Goal: Information Seeking & Learning: Check status

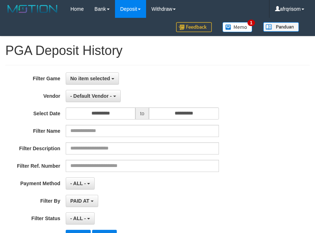
select select "**********"
select select "***"
click at [228, 74] on div "**********" at bounding box center [131, 78] width 262 height 12
click at [174, 77] on div "No item selected SELECT GAME [ITOTO] OMTOGEL" at bounding box center [142, 78] width 153 height 12
select select "**********"
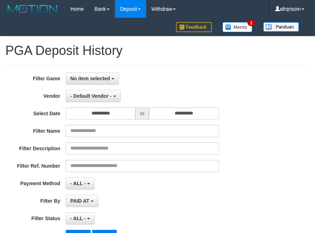
select select "***"
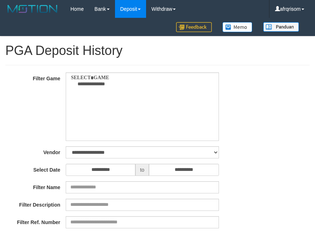
select select
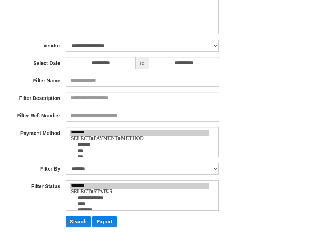
scroll to position [66, 0]
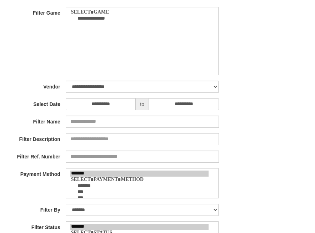
drag, startPoint x: 268, startPoint y: 67, endPoint x: 262, endPoint y: 66, distance: 6.2
click at [268, 67] on div "**********" at bounding box center [157, 140] width 315 height 267
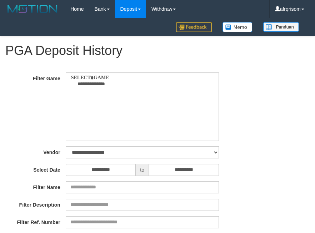
select select
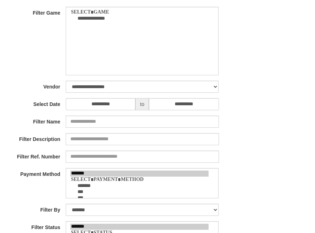
select select "**"
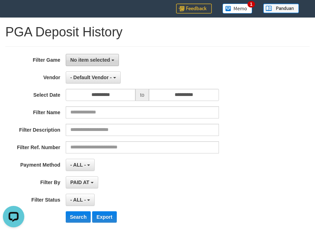
scroll to position [0, 0]
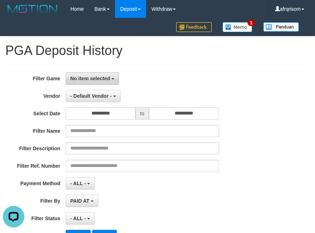
click at [97, 76] on span "No item selected" at bounding box center [90, 79] width 40 height 6
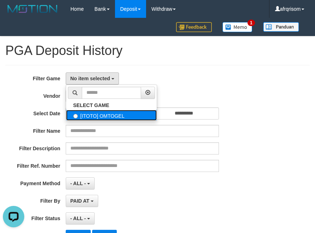
click at [99, 115] on label "[ITOTO] OMTOGEL" at bounding box center [111, 115] width 91 height 11
select select "***"
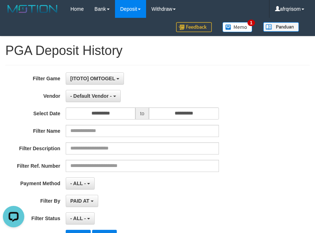
scroll to position [6, 0]
click at [98, 97] on span "- Default Vendor -" at bounding box center [90, 96] width 41 height 6
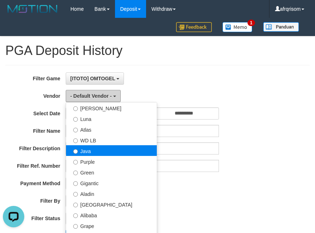
scroll to position [47, 0]
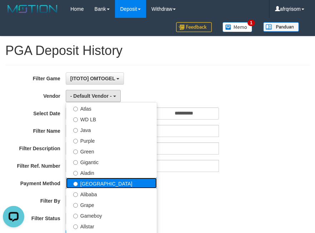
click at [103, 181] on label "[GEOGRAPHIC_DATA]" at bounding box center [111, 183] width 91 height 11
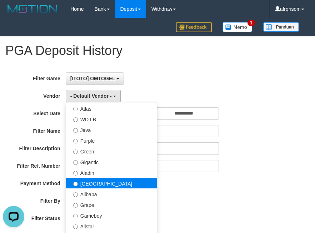
select select "**********"
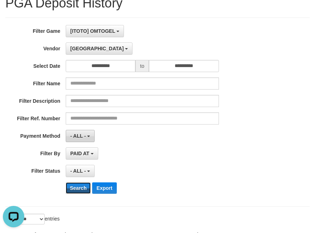
click at [79, 184] on button "Search" at bounding box center [78, 187] width 25 height 11
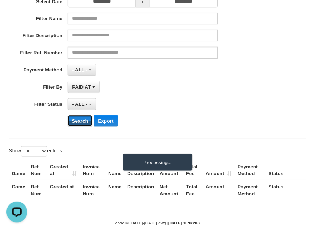
scroll to position [128, 0]
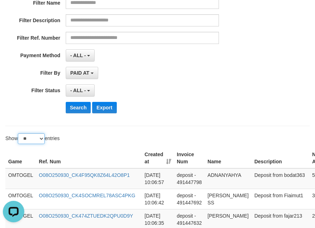
click at [41, 139] on select "** ** ** ***" at bounding box center [31, 138] width 27 height 11
select select "***"
click at [19, 133] on select "** ** ** ***" at bounding box center [31, 138] width 27 height 11
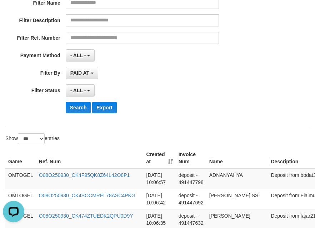
click at [168, 158] on th "Created at" at bounding box center [159, 158] width 32 height 20
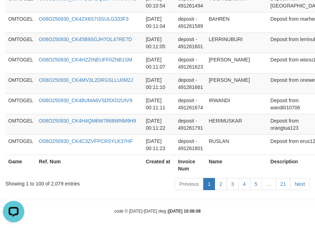
scroll to position [2187, 0]
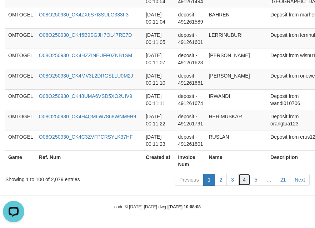
click at [250, 181] on link "4" at bounding box center [244, 179] width 12 height 12
click at [255, 181] on link "5" at bounding box center [256, 179] width 12 height 12
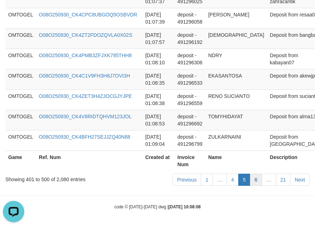
click at [257, 178] on link "6" at bounding box center [256, 179] width 12 height 12
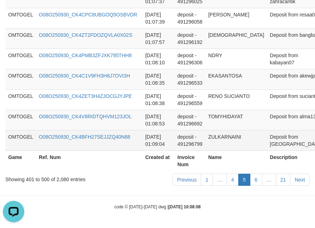
scroll to position [2180, 0]
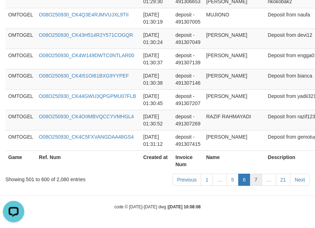
click at [253, 178] on link "7" at bounding box center [256, 179] width 12 height 12
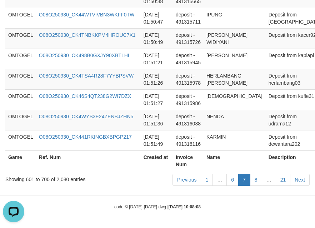
scroll to position [2187, 0]
click at [257, 181] on link "8" at bounding box center [256, 179] width 12 height 12
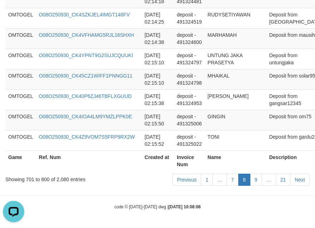
click at [257, 181] on link "9" at bounding box center [256, 179] width 12 height 12
click at [258, 180] on link "9" at bounding box center [256, 179] width 12 height 12
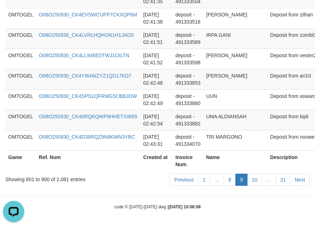
scroll to position [2180, 0]
click at [258, 180] on link "10" at bounding box center [254, 179] width 15 height 12
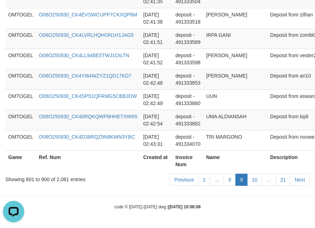
click at [258, 180] on link "10" at bounding box center [254, 179] width 15 height 12
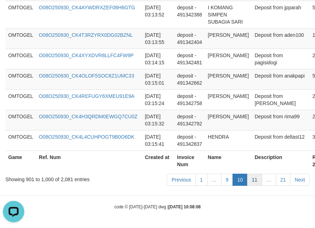
click at [257, 179] on link "11" at bounding box center [254, 179] width 15 height 12
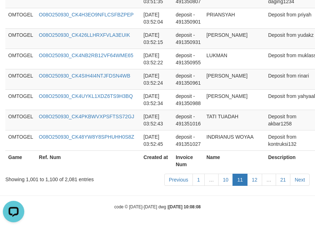
scroll to position [2187, 0]
click at [257, 179] on link "12" at bounding box center [254, 179] width 15 height 12
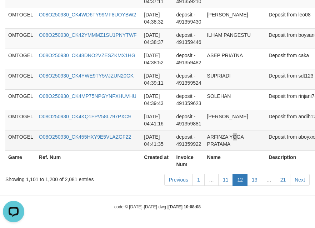
drag, startPoint x: 236, startPoint y: 131, endPoint x: 231, endPoint y: 132, distance: 5.1
click at [231, 132] on td "ARFINZA YOGA PRATAMA" at bounding box center [235, 140] width 62 height 20
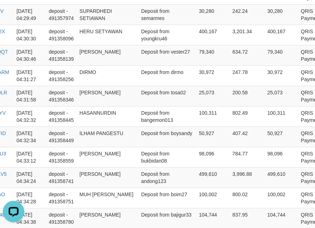
scroll to position [1886, 130]
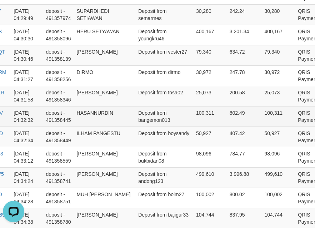
click at [135, 126] on td "Deposit from bangemon013" at bounding box center [164, 116] width 58 height 20
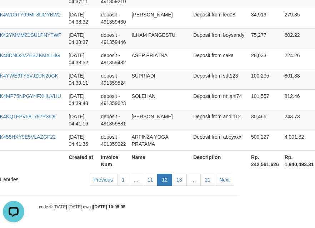
scroll to position [2202, 130]
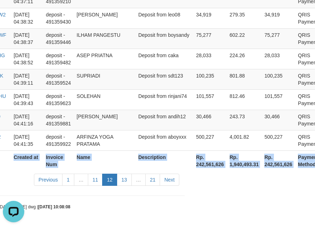
copy table "Game Ref. Num Created at Invoice Num Name Description Net Amount Total Fee Amou…"
drag, startPoint x: 9, startPoint y: 125, endPoint x: 319, endPoint y: 137, distance: 310.4
click at [126, 180] on link "13" at bounding box center [124, 179] width 15 height 12
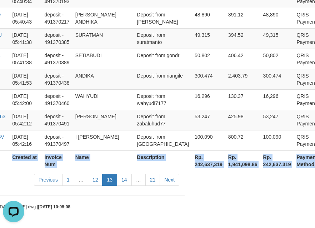
copy table "Game Ref. Num Created at Invoice Num Name Description Net Amount Total Fee Amou…"
click at [126, 180] on link "14" at bounding box center [124, 179] width 15 height 12
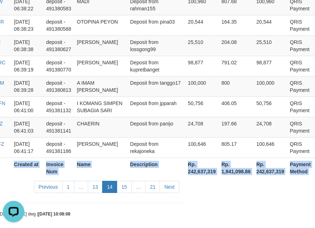
scroll to position [2187, 128]
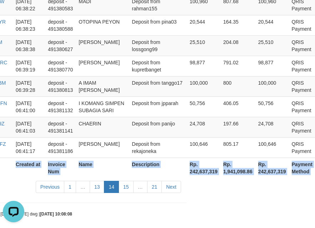
copy table "Game Ref. Num Created at Invoice Num Name Description Net Amount Total Fee Amou…"
click at [127, 181] on link "15" at bounding box center [125, 187] width 15 height 12
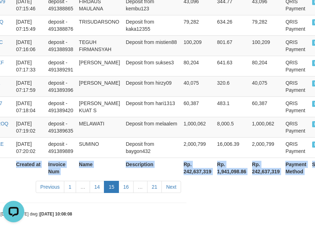
scroll to position [2216, 124]
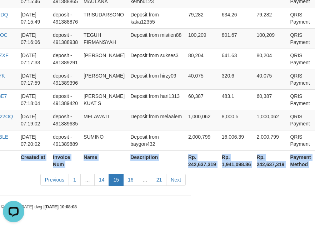
copy table "Game Ref. Num Created at Invoice Num Name Description Net Amount Total Fee Amou…"
click at [136, 181] on link "16" at bounding box center [130, 179] width 15 height 12
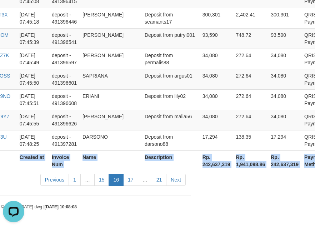
scroll to position [2180, 124]
copy table "Game Ref. Num Created at Invoice Num Name Description Net Amount Total Fee Amou…"
drag, startPoint x: 131, startPoint y: 180, endPoint x: 138, endPoint y: 181, distance: 7.6
click at [131, 180] on link "17" at bounding box center [130, 179] width 15 height 12
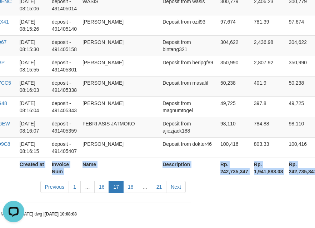
copy table "Game Ref. Num Created at Invoice Num Name Description Net Amount Total Fee Amou…"
click at [130, 181] on link "18" at bounding box center [130, 187] width 15 height 12
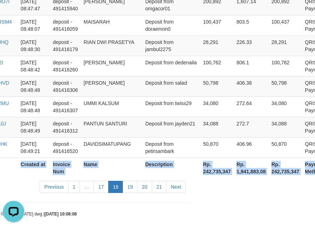
scroll to position [2209, 124]
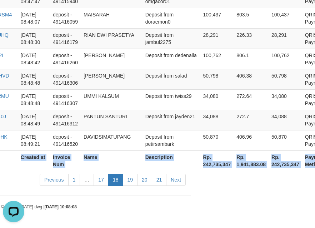
copy table "Game Ref. Num Created at Invoice Num Name Description Net Amount Total Fee Amou…"
click at [134, 182] on link "19" at bounding box center [129, 179] width 15 height 12
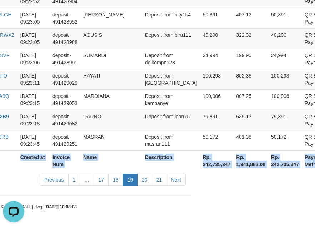
copy table "Game Ref. Num Created at Invoice Num Name Description Net Amount Total Fee Amou…"
click at [147, 180] on link "20" at bounding box center [144, 179] width 15 height 12
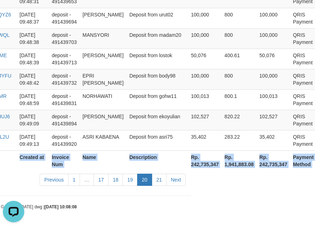
scroll to position [2230, 117]
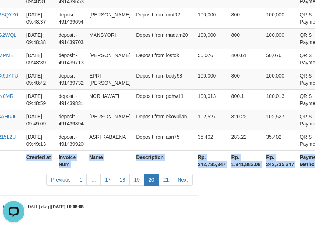
copy table "Game Ref. Num Created at Invoice Num Name Description Net Amount Total Fee Amou…"
click at [164, 180] on link "21" at bounding box center [165, 179] width 15 height 12
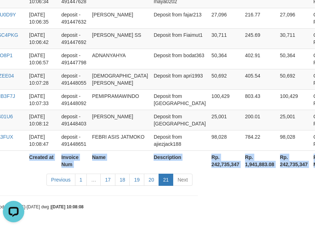
scroll to position [1862, 117]
copy table "Game Ref. Num Created at Invoice Num Name Description Net Amount Total Fee Amou…"
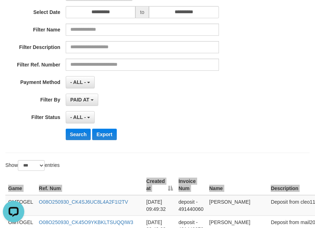
scroll to position [0, 0]
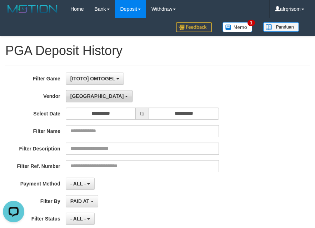
click at [73, 99] on button "[GEOGRAPHIC_DATA]" at bounding box center [99, 96] width 67 height 12
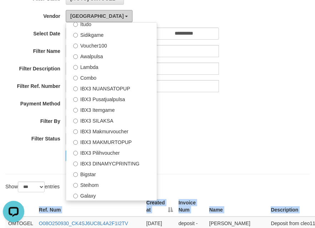
scroll to position [143, 0]
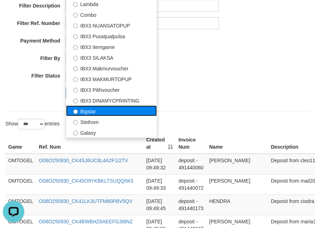
click at [97, 115] on label "Bigstar" at bounding box center [111, 110] width 91 height 11
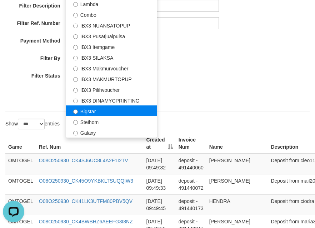
select select "**********"
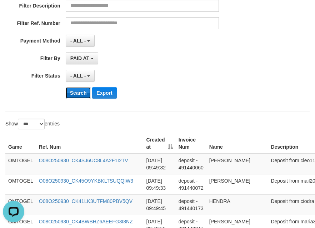
click at [75, 95] on button "Search" at bounding box center [78, 92] width 25 height 11
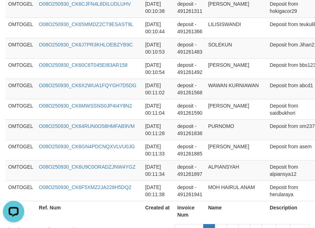
scroll to position [2187, 0]
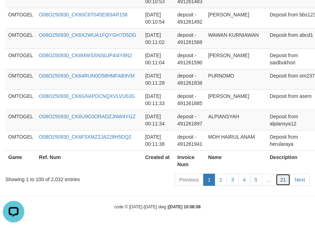
click at [281, 182] on link "21" at bounding box center [283, 179] width 15 height 12
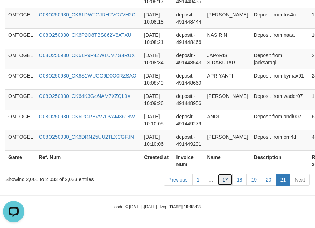
click at [229, 182] on link "17" at bounding box center [224, 179] width 15 height 12
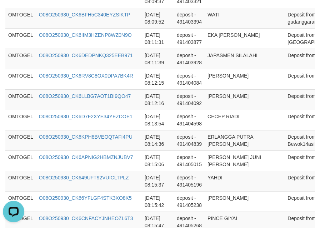
scroll to position [2180, 0]
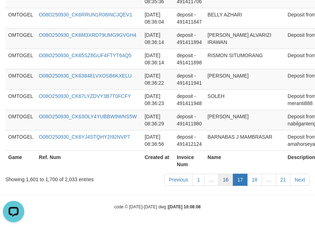
click at [223, 182] on link "16" at bounding box center [225, 179] width 15 height 12
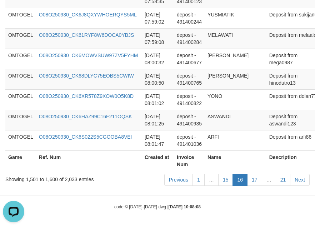
click at [223, 182] on link "15" at bounding box center [225, 179] width 15 height 12
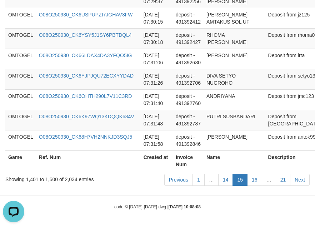
scroll to position [2209, 0]
click at [223, 182] on link "14" at bounding box center [225, 179] width 15 height 12
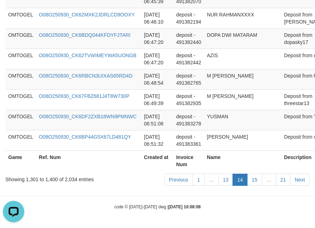
click at [223, 182] on link "13" at bounding box center [225, 179] width 15 height 12
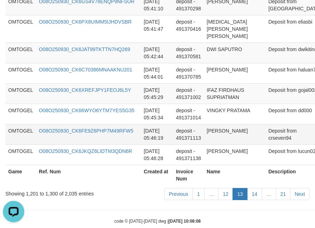
click at [137, 124] on td "O08O250930_CK6FE9Z6PHP7M49RFW5" at bounding box center [88, 134] width 105 height 20
click at [224, 188] on link "12" at bounding box center [225, 194] width 15 height 12
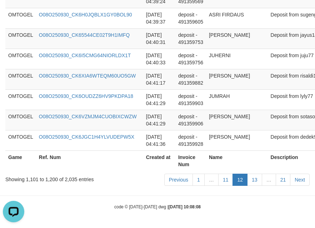
scroll to position [2237, 0]
click at [158, 113] on td "[DATE] 04:41:29" at bounding box center [159, 120] width 32 height 20
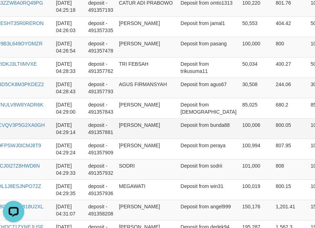
scroll to position [1724, 95]
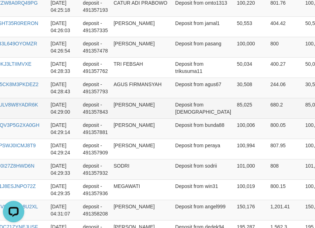
click at [234, 118] on td "85,025" at bounding box center [251, 108] width 34 height 20
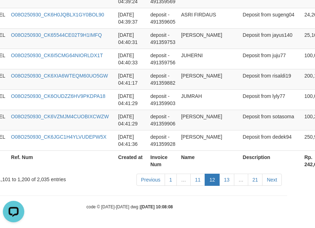
scroll to position [2237, 123]
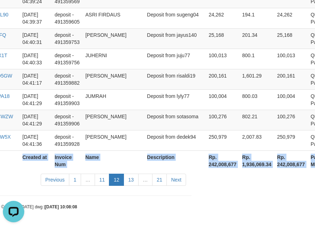
drag, startPoint x: 7, startPoint y: 126, endPoint x: 350, endPoint y: 144, distance: 343.5
click at [129, 181] on link "13" at bounding box center [130, 179] width 15 height 12
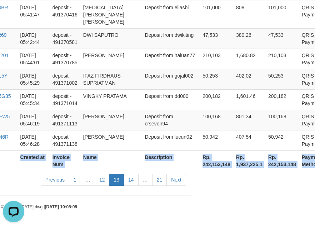
scroll to position [2180, 123]
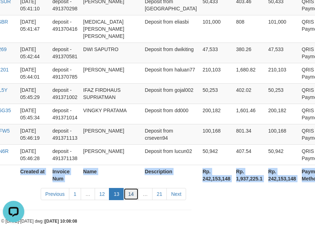
click at [137, 188] on link "14" at bounding box center [130, 194] width 15 height 12
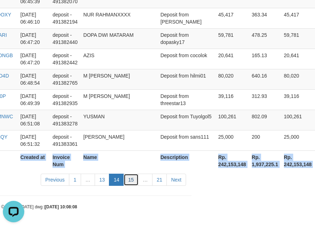
click at [131, 178] on link "15" at bounding box center [130, 179] width 15 height 12
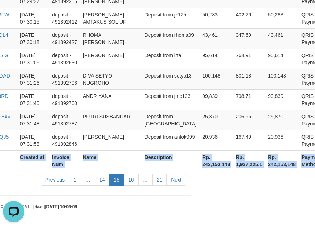
scroll to position [2209, 117]
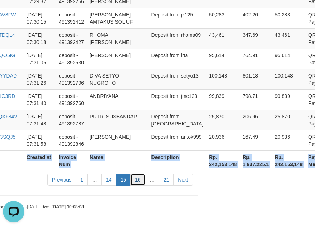
click at [136, 182] on link "16" at bounding box center [137, 179] width 15 height 12
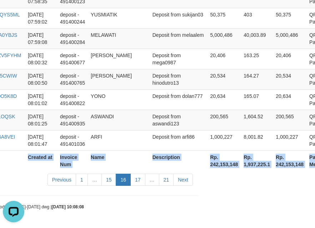
scroll to position [2273, 113]
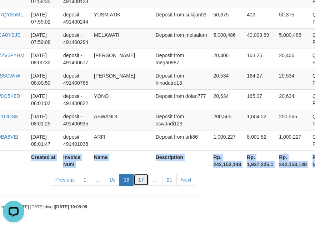
click at [135, 177] on link "17" at bounding box center [140, 179] width 15 height 12
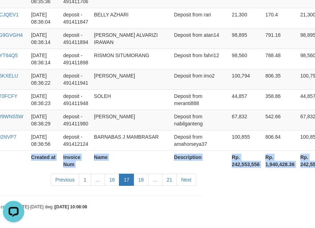
scroll to position [2180, 113]
click at [141, 180] on link "18" at bounding box center [140, 179] width 15 height 12
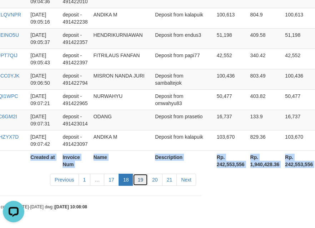
click at [142, 179] on link "19" at bounding box center [140, 179] width 15 height 12
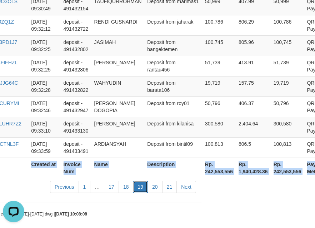
click at [147, 182] on link "19" at bounding box center [140, 187] width 15 height 12
click at [160, 181] on link "20" at bounding box center [154, 187] width 15 height 12
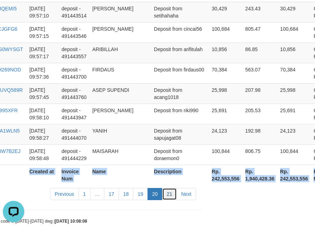
click at [174, 188] on link "21" at bounding box center [169, 194] width 15 height 12
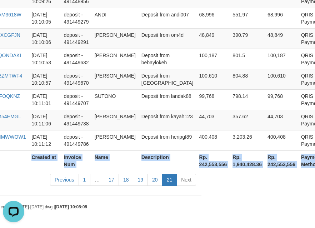
scroll to position [919, 113]
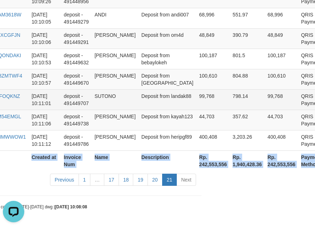
click at [207, 92] on td "99,768" at bounding box center [213, 99] width 34 height 20
